Goal: Task Accomplishment & Management: Manage account settings

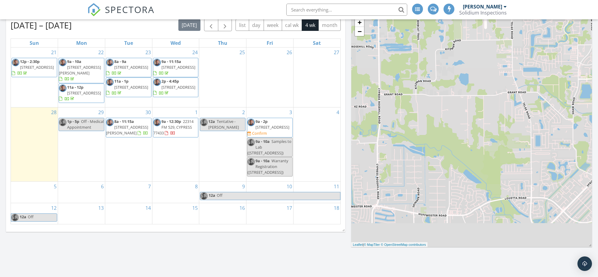
scroll to position [520, 598]
click at [229, 148] on div "2 12a Tentative - Melony" at bounding box center [222, 144] width 47 height 74
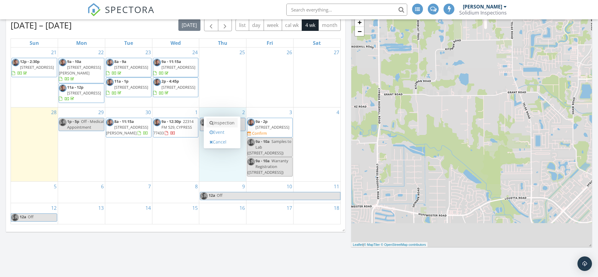
click at [225, 124] on link "Inspection" at bounding box center [222, 123] width 31 height 10
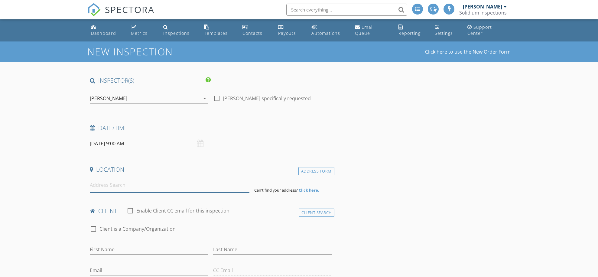
click at [114, 188] on input at bounding box center [170, 184] width 160 height 15
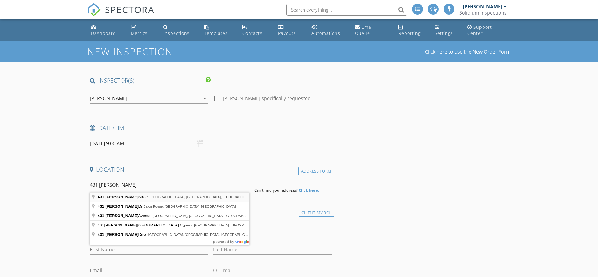
type input "431 Westmoreland Street, Houston, TX, USA"
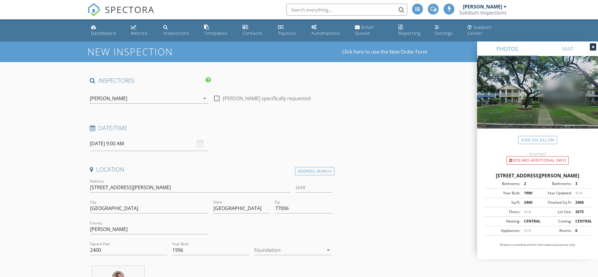
click at [282, 247] on div at bounding box center [288, 250] width 69 height 10
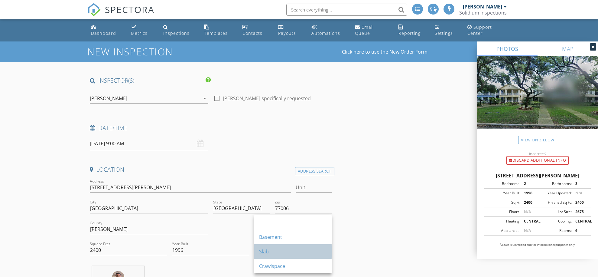
click at [278, 249] on div "Slab" at bounding box center [293, 251] width 68 height 7
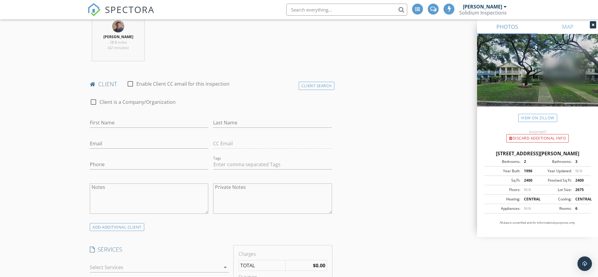
scroll to position [251, 0]
click at [315, 86] on div "Client Search" at bounding box center [317, 85] width 36 height 8
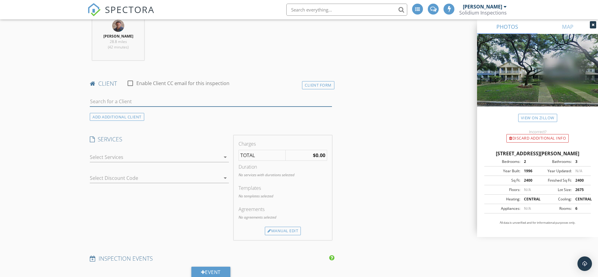
click at [129, 98] on input "text" at bounding box center [211, 101] width 242 height 10
type input "Kerri"
click at [152, 111] on li "Kerri Bridgwater kcbridgwater@gmail.com" at bounding box center [211, 114] width 242 height 17
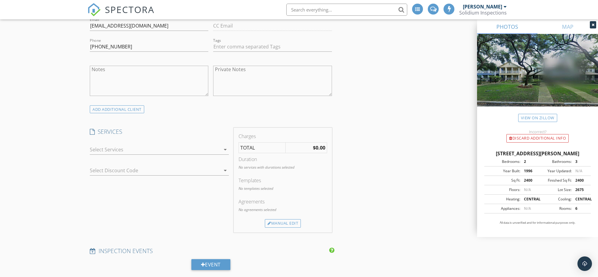
scroll to position [390, 0]
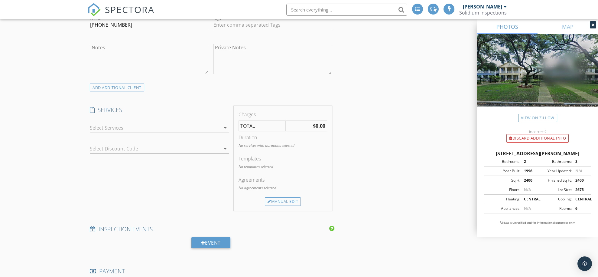
click at [138, 127] on div at bounding box center [155, 128] width 131 height 10
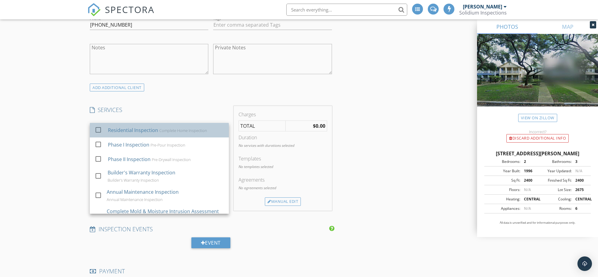
click at [126, 130] on div "Residential Inspection" at bounding box center [133, 129] width 50 height 7
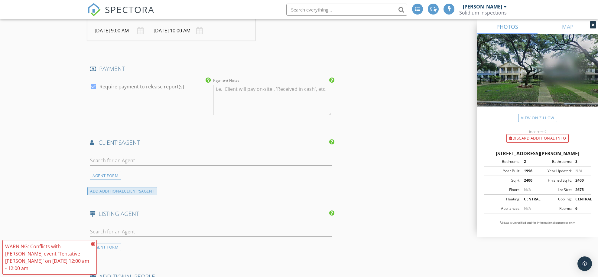
scroll to position [661, 0]
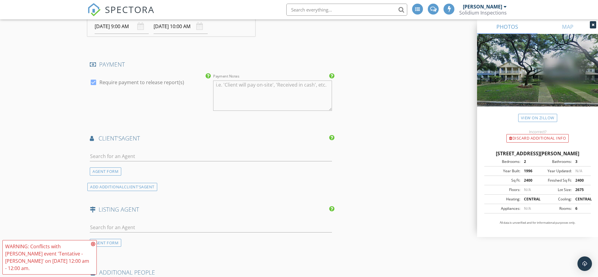
click at [94, 80] on div at bounding box center [93, 82] width 10 height 10
checkbox input "false"
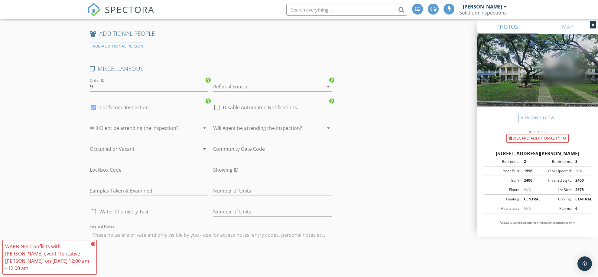
scroll to position [905, 0]
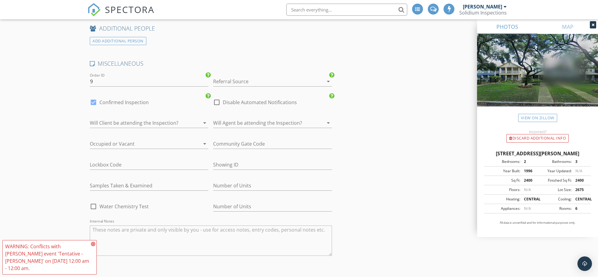
click at [229, 80] on div at bounding box center [264, 81] width 102 height 10
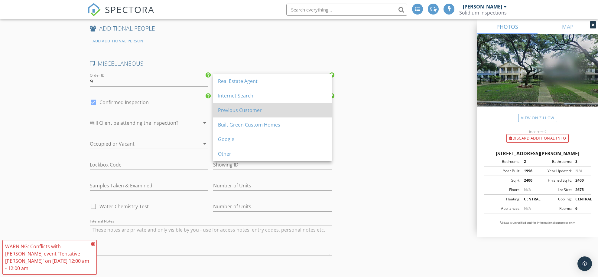
click at [233, 110] on div "Previous Customer" at bounding box center [272, 109] width 109 height 7
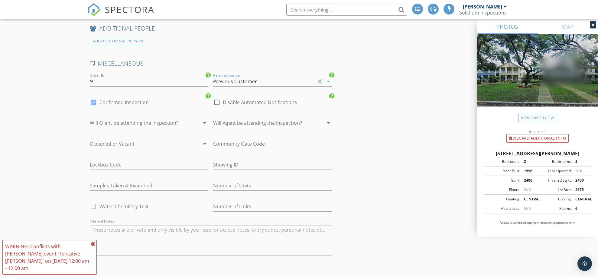
click at [119, 99] on label "Confirmed Inspection" at bounding box center [123, 102] width 49 height 6
checkbox input "false"
checkbox input "true"
click at [117, 119] on div at bounding box center [141, 123] width 102 height 10
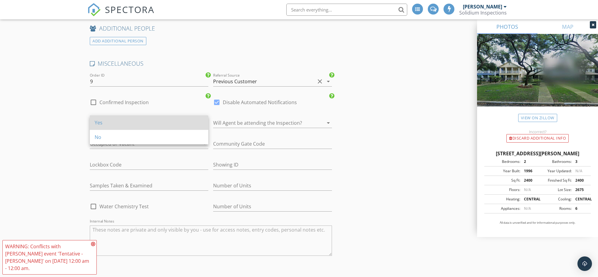
click at [113, 123] on div "Yes" at bounding box center [149, 122] width 109 height 7
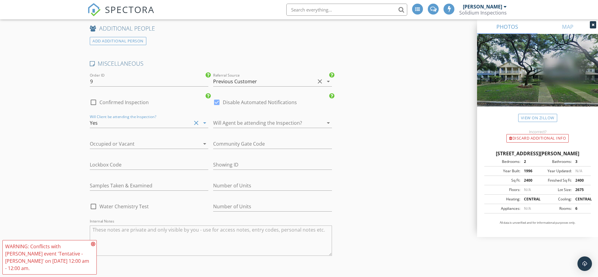
click at [128, 141] on div at bounding box center [141, 144] width 102 height 10
click at [117, 155] on div "Vacant" at bounding box center [149, 157] width 109 height 7
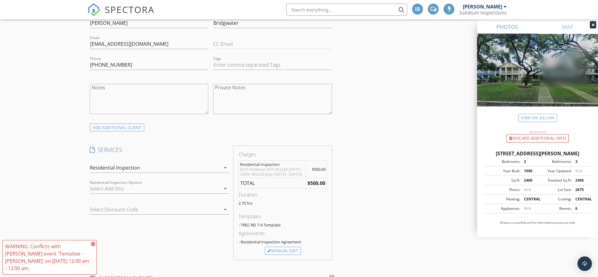
scroll to position [338, 0]
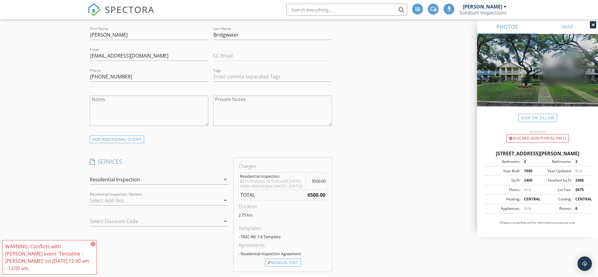
click at [167, 198] on div at bounding box center [155, 200] width 131 height 10
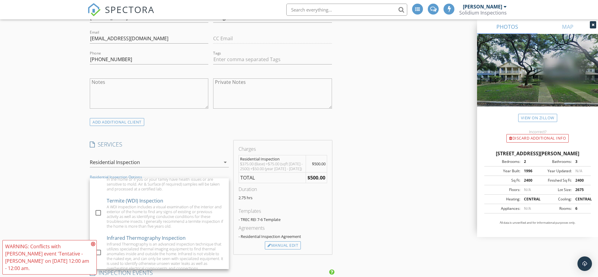
scroll to position [364, 0]
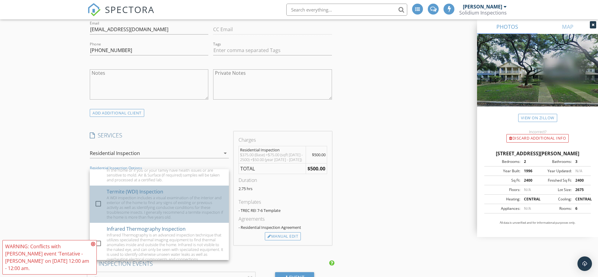
click at [141, 200] on div "A WDI inspection includes a visual examination of the interior and exterior of …" at bounding box center [165, 207] width 117 height 24
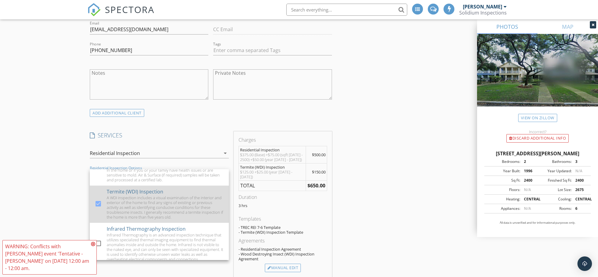
click at [135, 201] on div "A WDI inspection includes a visual examination of the interior and exterior of …" at bounding box center [165, 207] width 117 height 24
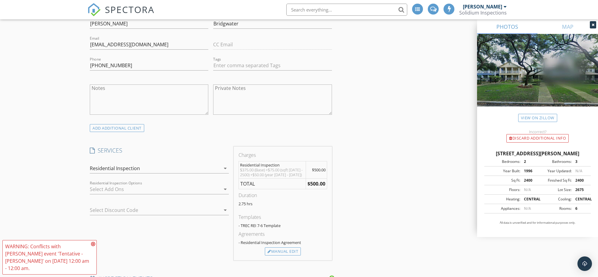
scroll to position [352, 0]
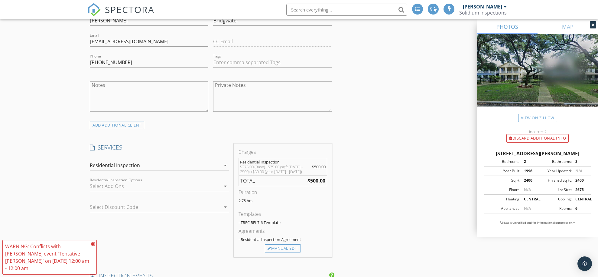
click at [135, 181] on div at bounding box center [155, 186] width 131 height 10
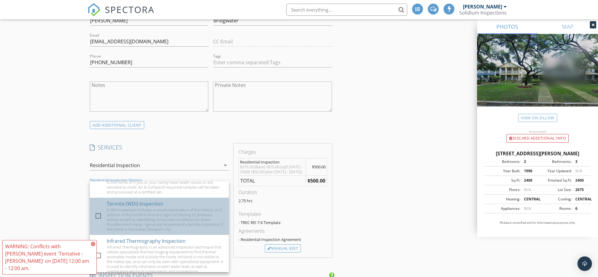
click at [123, 207] on div "A WDI inspection includes a visual examination of the interior and exterior of …" at bounding box center [165, 219] width 117 height 24
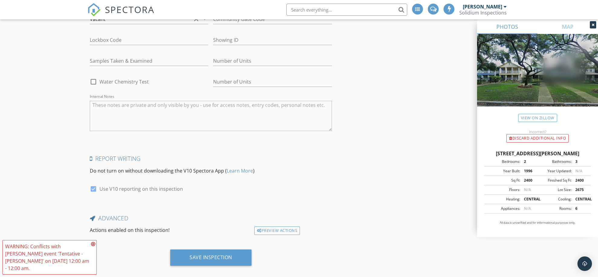
scroll to position [1061, 0]
click at [127, 255] on div "Save Inspection" at bounding box center [210, 259] width 247 height 21
click at [190, 254] on div "Save Inspection" at bounding box center [211, 257] width 43 height 6
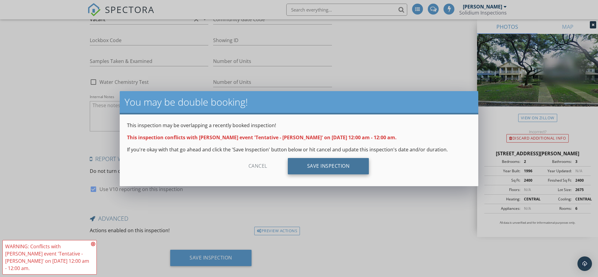
click at [310, 165] on div "Save Inspection" at bounding box center [328, 166] width 81 height 16
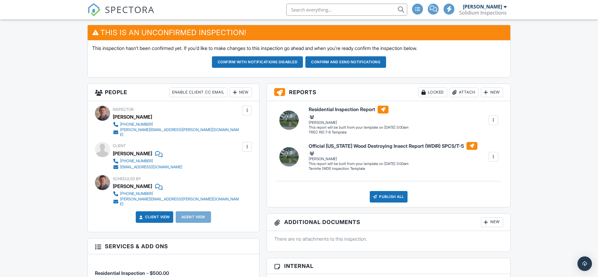
scroll to position [115, 0]
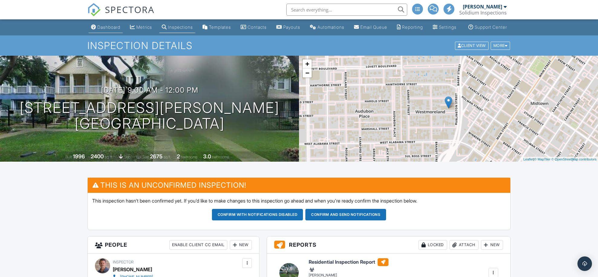
scroll to position [0, 0]
click at [109, 30] on div "Dashboard" at bounding box center [108, 26] width 23 height 5
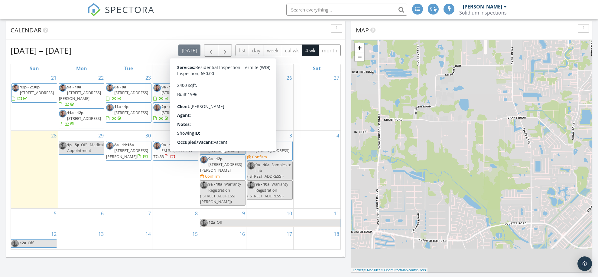
scroll to position [210, 0]
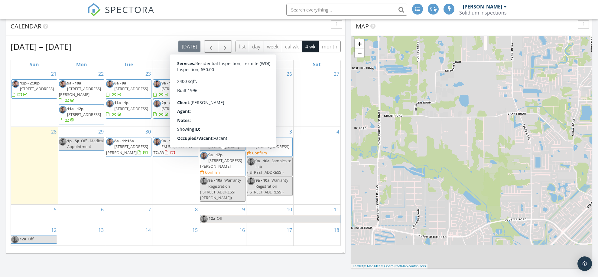
click at [221, 160] on span "431 Westmoreland St, Houston 77006" at bounding box center [221, 163] width 42 height 11
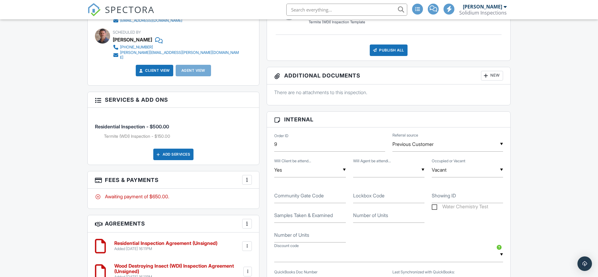
scroll to position [315, 0]
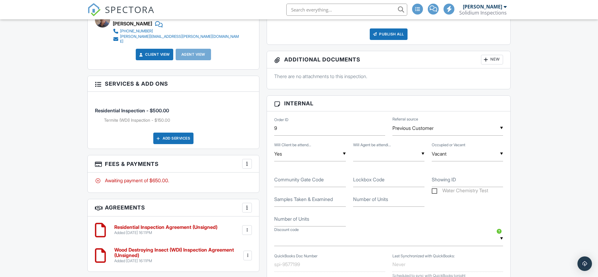
click at [447, 183] on label "Showing ID" at bounding box center [444, 179] width 24 height 7
click at [447, 185] on input "Showing ID" at bounding box center [467, 179] width 71 height 15
paste input "7076231"
type input "7076231"
click at [535, 164] on div "Dashboard Metrics Inspections Templates Contacts Payouts Automations Email Queu…" at bounding box center [299, 229] width 598 height 1049
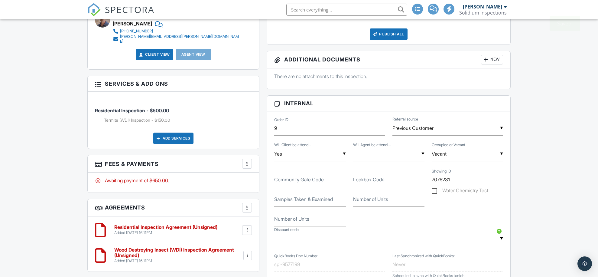
click at [374, 183] on label "Lockbox Code" at bounding box center [368, 179] width 31 height 7
click at [374, 183] on input "Lockbox Code" at bounding box center [388, 179] width 71 height 15
type input "Supra"
click at [545, 122] on div "Dashboard Metrics Inspections Templates Contacts Payouts Automations Email Queu…" at bounding box center [299, 229] width 598 height 1049
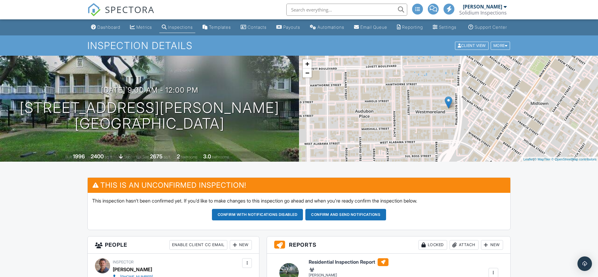
scroll to position [0, 0]
drag, startPoint x: 525, startPoint y: 215, endPoint x: 492, endPoint y: 221, distance: 34.1
click at [327, 220] on button "Confirm and send notifications" at bounding box center [345, 214] width 81 height 11
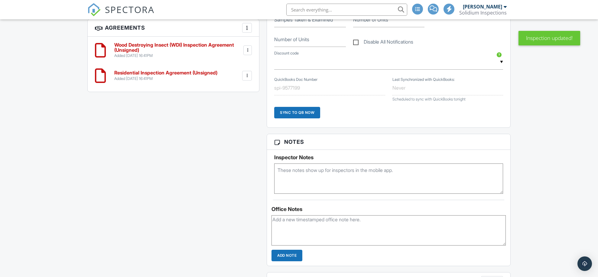
scroll to position [446, 0]
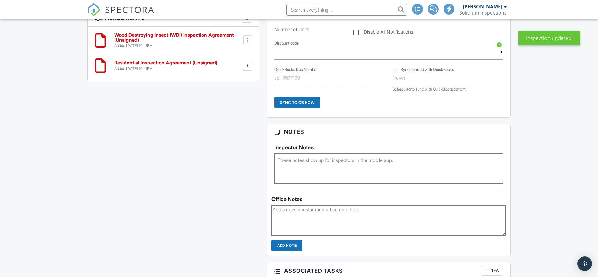
click at [190, 127] on div "All emails and texts are disabled for this inspection! All emails and texts hav…" at bounding box center [299, 89] width 431 height 714
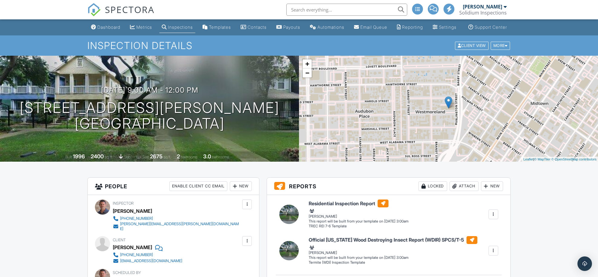
scroll to position [0, 0]
click at [105, 33] on link "Dashboard" at bounding box center [106, 27] width 34 height 11
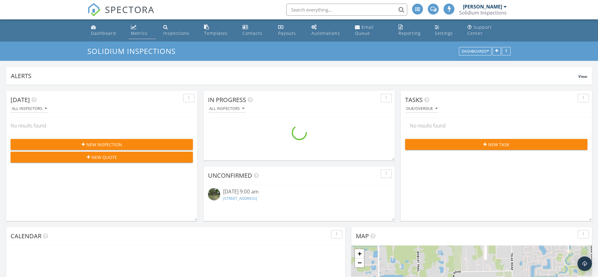
scroll to position [520, 598]
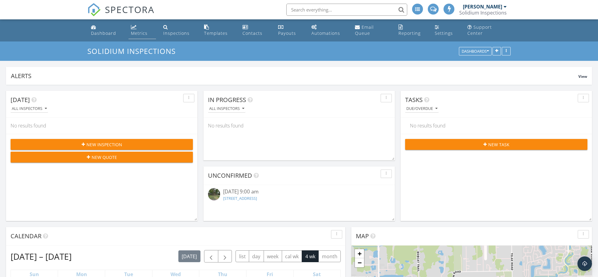
click at [138, 32] on div "Metrics" at bounding box center [139, 33] width 17 height 6
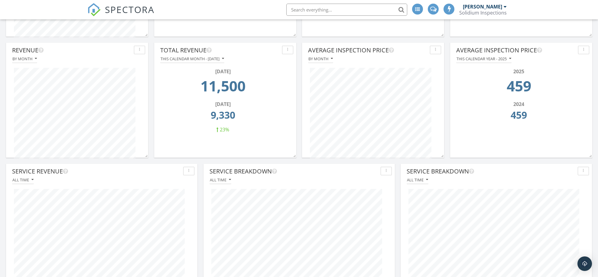
scroll to position [160, 0]
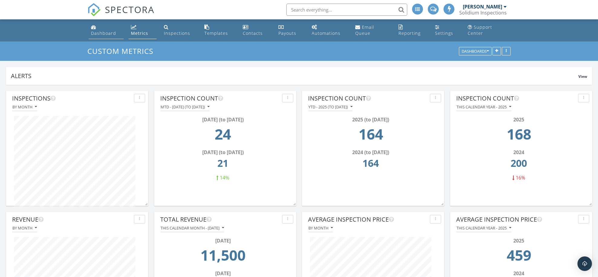
click at [98, 33] on div "Dashboard" at bounding box center [103, 33] width 25 height 6
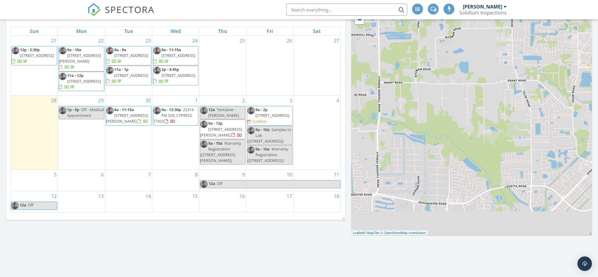
scroll to position [242, 0]
drag, startPoint x: 163, startPoint y: 255, endPoint x: 163, endPoint y: 223, distance: 32.4
click at [163, 255] on div "[DATE] All Inspectors No results found New Inspection New Quote In Progress All…" at bounding box center [299, 102] width 598 height 520
